Goal: Information Seeking & Learning: Learn about a topic

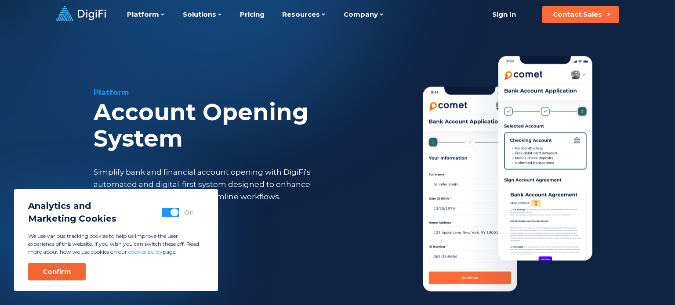
click at [62, 278] on button "Confirm" at bounding box center [57, 272] width 58 height 18
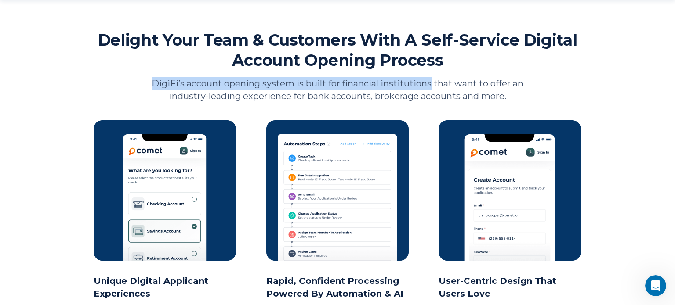
drag, startPoint x: 153, startPoint y: 86, endPoint x: 431, endPoint y: 83, distance: 278.0
click at [431, 83] on p "DigiFi’s account opening system is built for financial institutions that want t…" at bounding box center [337, 89] width 382 height 25
copy p "DigiFi’s account opening system is built for financial institutions"
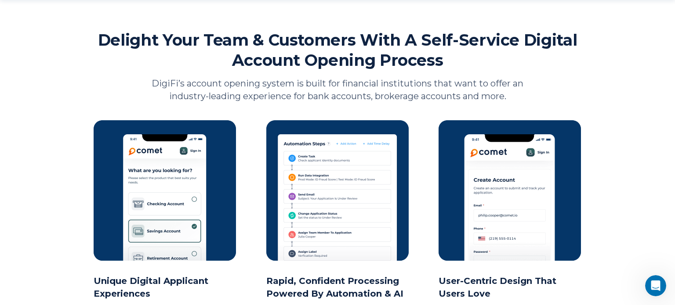
click at [140, 71] on div "Delight Your Team & Customers With A Self-Service Digital Account Opening Proce…" at bounding box center [337, 66] width 487 height 73
drag, startPoint x: 152, startPoint y: 80, endPoint x: 181, endPoint y: 84, distance: 29.7
click at [181, 84] on p "DigiFi’s account opening system is built for financial institutions that want t…" at bounding box center [337, 89] width 382 height 25
copy p "DigiFi’s"
click at [0, 134] on div "Platform Account Opening System Simplify bank and financial account opening wit…" at bounding box center [337, 23] width 675 height 1593
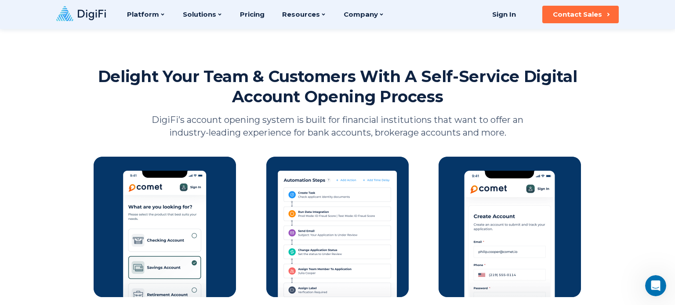
scroll to position [731, 0]
